Goal: Task Accomplishment & Management: Use online tool/utility

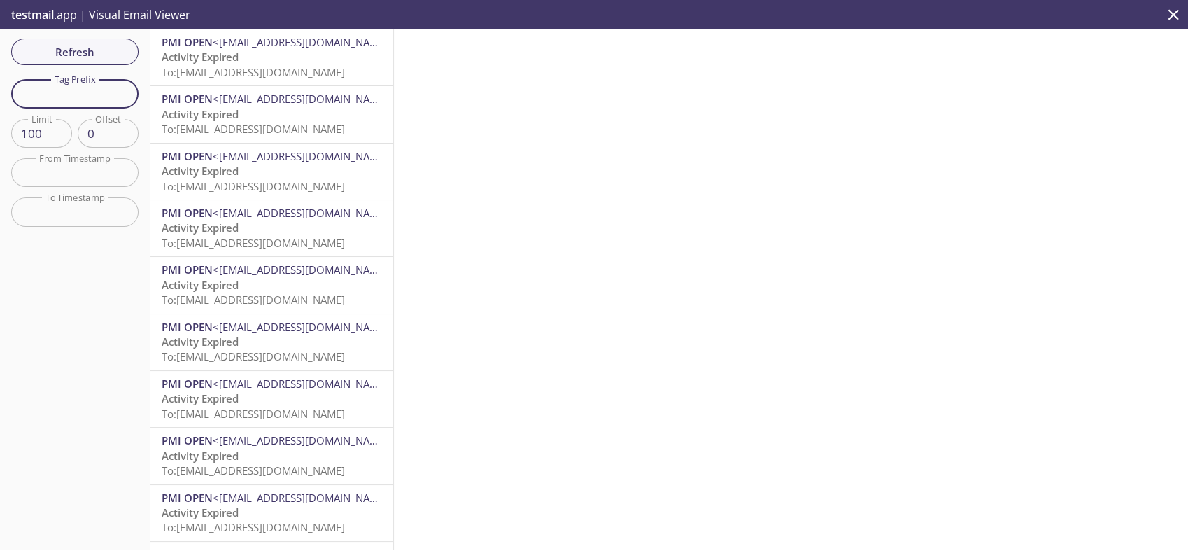
click at [90, 83] on input "text" at bounding box center [74, 93] width 127 height 29
paste input "1753688547044_ro9y"
type input "1753688547044_ro9y"
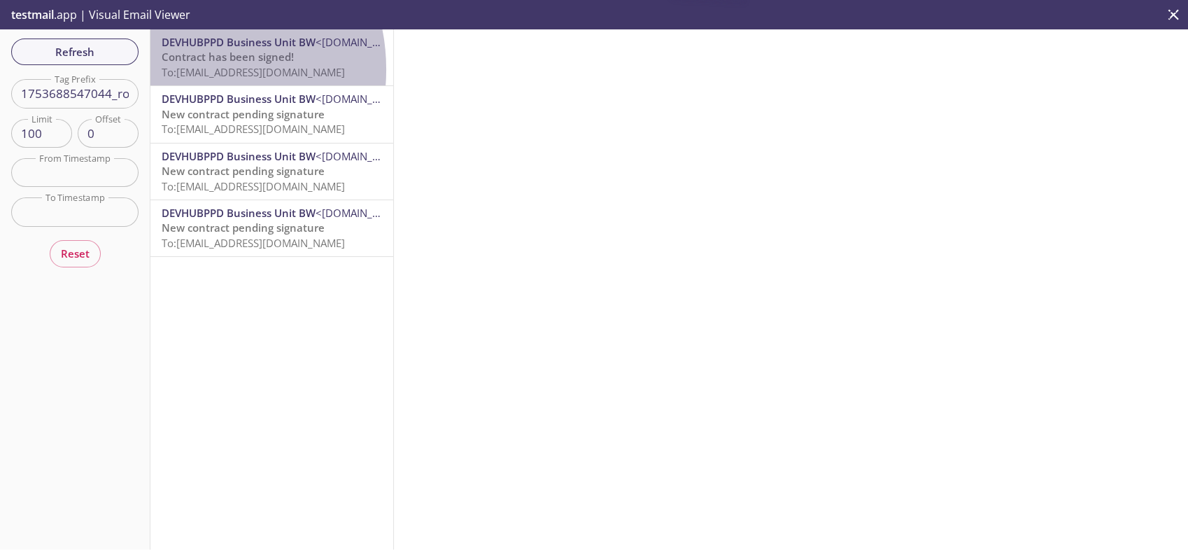
click at [181, 69] on span "To: [EMAIL_ADDRESS][DOMAIN_NAME]" at bounding box center [253, 72] width 183 height 14
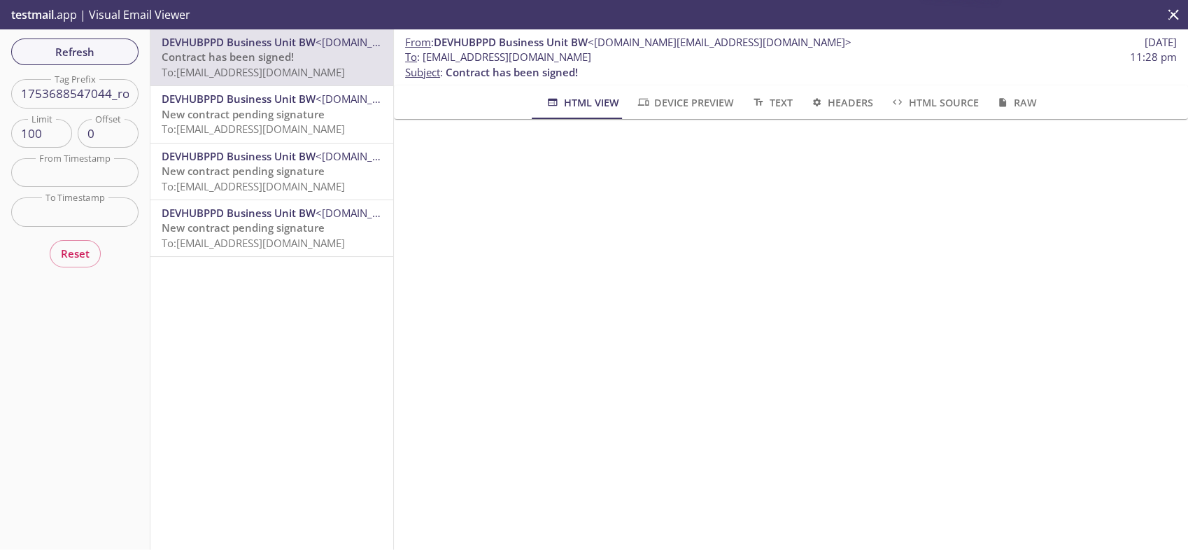
click at [232, 112] on span "New contract pending signature" at bounding box center [243, 114] width 163 height 14
